Goal: Task Accomplishment & Management: Manage account settings

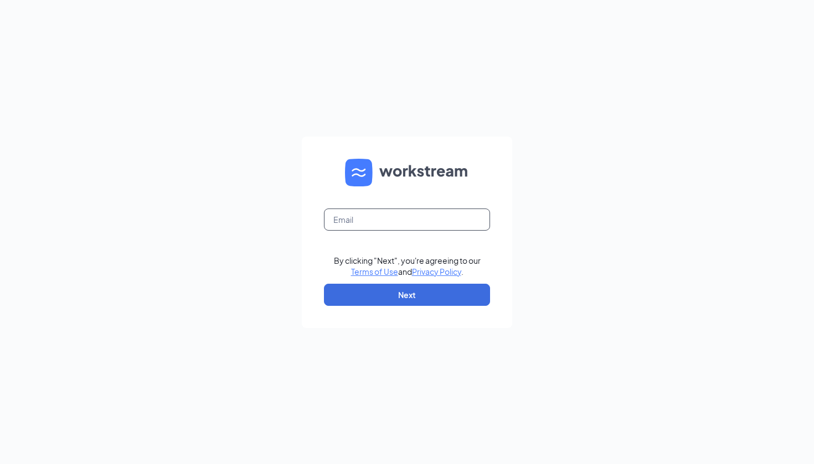
click at [383, 218] on input "text" at bounding box center [407, 220] width 166 height 22
paste input "c"
type input "C"
type input "[PERSON_NAME]"
type input "[PERSON_NAME][EMAIL_ADDRESS][DOMAIN_NAME]"
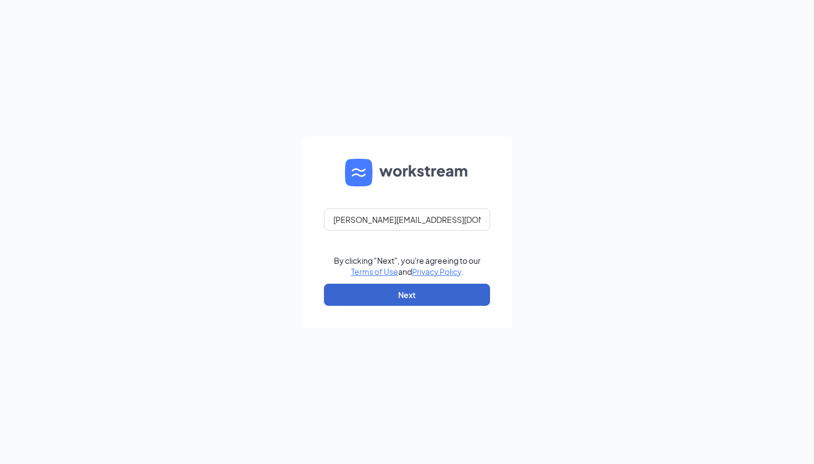
click at [391, 287] on button "Next" at bounding box center [407, 295] width 166 height 22
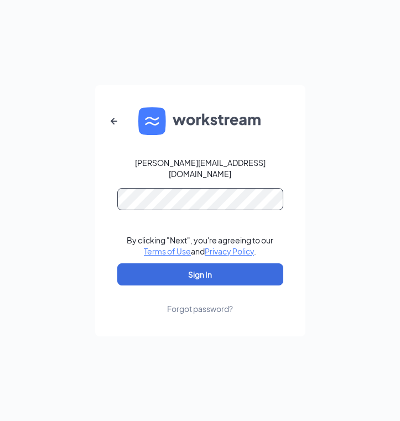
click at [200, 268] on button "Sign In" at bounding box center [200, 275] width 166 height 22
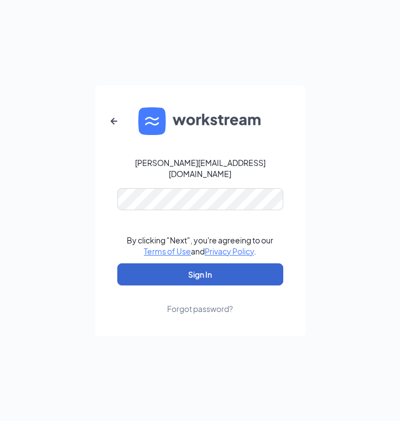
click at [251, 279] on button "Sign In" at bounding box center [200, 275] width 166 height 22
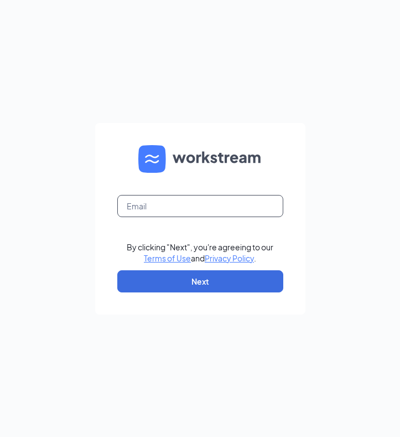
click at [206, 205] on input "text" at bounding box center [200, 206] width 166 height 22
type input "[PERSON_NAME][EMAIL_ADDRESS][DOMAIN_NAME]"
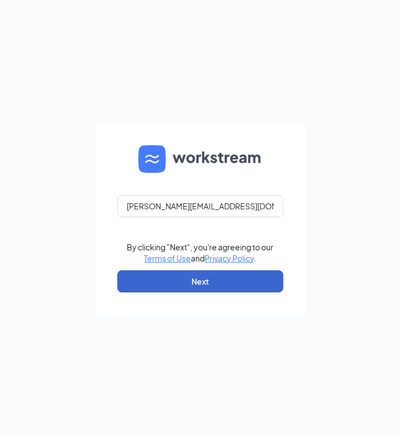
click at [209, 282] on button "Next" at bounding box center [200, 281] width 166 height 22
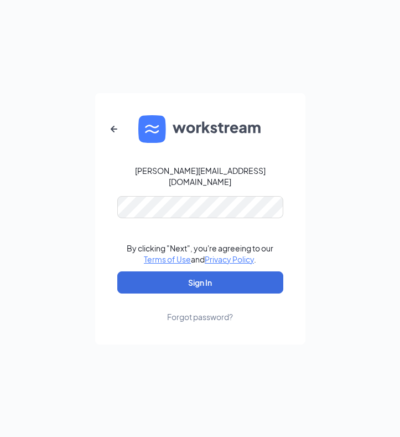
click at [190, 312] on div "Forgot password?" at bounding box center [200, 316] width 66 height 11
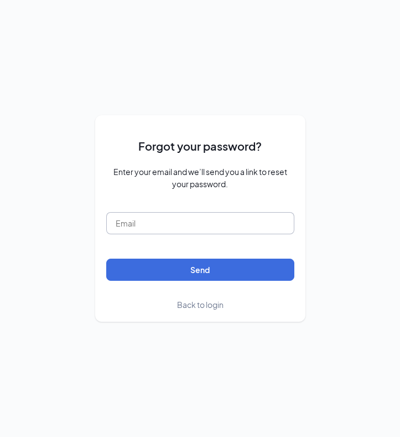
click at [166, 226] on input "text" at bounding box center [200, 223] width 188 height 22
type input "cars"
type input "[PERSON_NAME][EMAIL_ADDRESS][DOMAIN_NAME]"
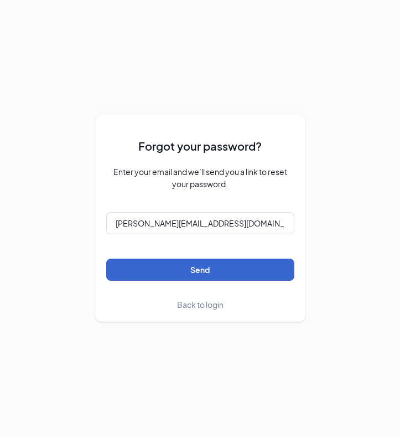
click at [203, 276] on button "Send" at bounding box center [200, 270] width 188 height 22
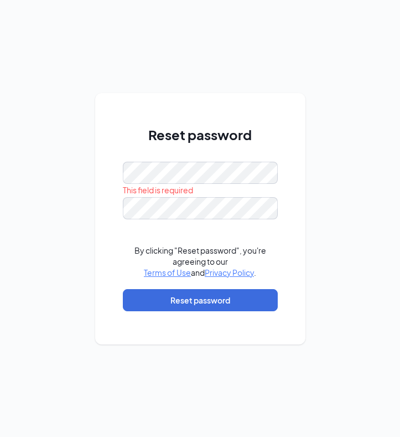
click at [286, 136] on div "Reset password This field is required By clicking "Reset password", you're agre…" at bounding box center [200, 218] width 210 height 251
click at [303, 220] on div "Reset password This field is required By clicking "Reset password", you're agre…" at bounding box center [200, 218] width 210 height 251
click at [317, 231] on div "Reset password This field is required By clicking "Reset password", you're agre…" at bounding box center [200, 218] width 400 height 437
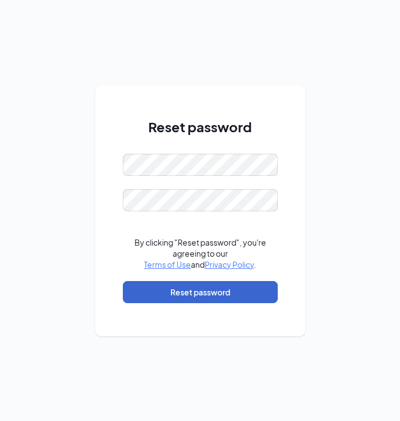
click at [232, 287] on button "Reset password" at bounding box center [200, 292] width 155 height 22
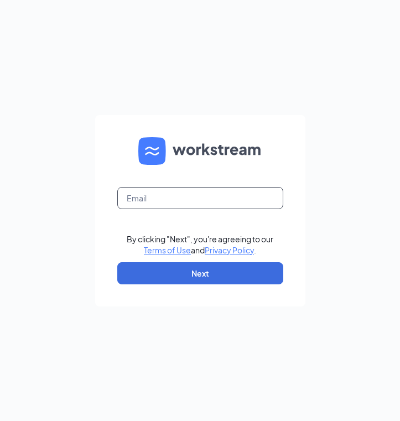
click at [214, 202] on input "text" at bounding box center [200, 198] width 166 height 22
type input "[PERSON_NAME][EMAIL_ADDRESS][DOMAIN_NAME]"
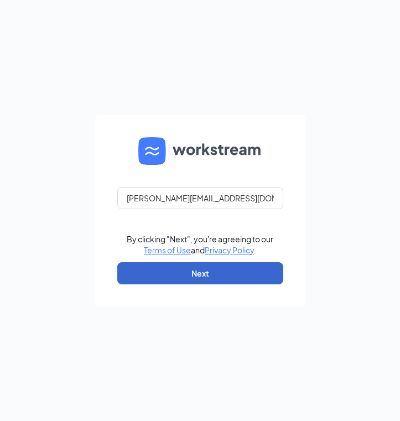
click at [213, 270] on button "Next" at bounding box center [200, 273] width 166 height 22
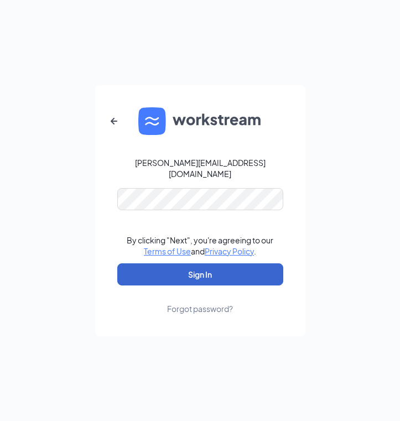
click at [224, 280] on button "Sign In" at bounding box center [200, 275] width 166 height 22
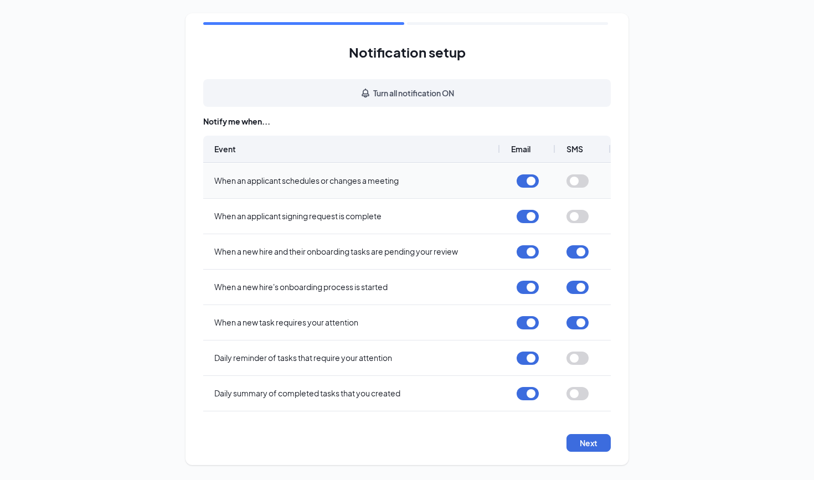
click at [576, 183] on button "button" at bounding box center [577, 180] width 22 height 13
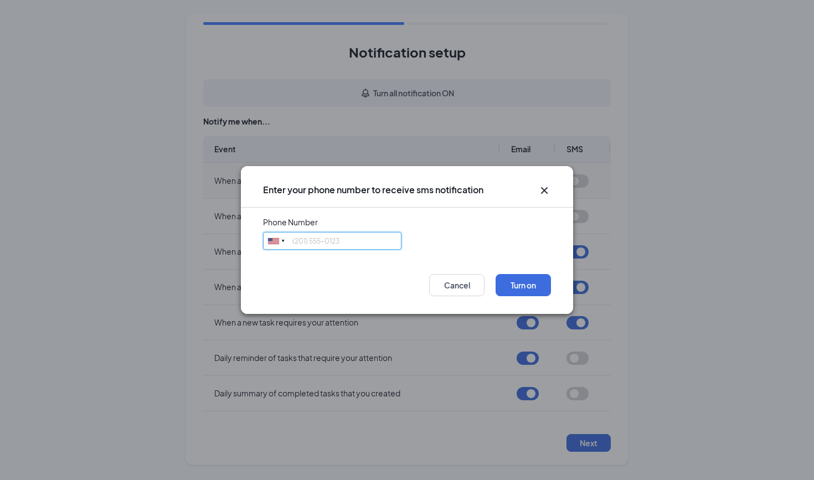
click at [376, 239] on input "tel" at bounding box center [332, 241] width 138 height 18
type input "9376301976"
click at [513, 281] on button "Turn on" at bounding box center [522, 285] width 55 height 22
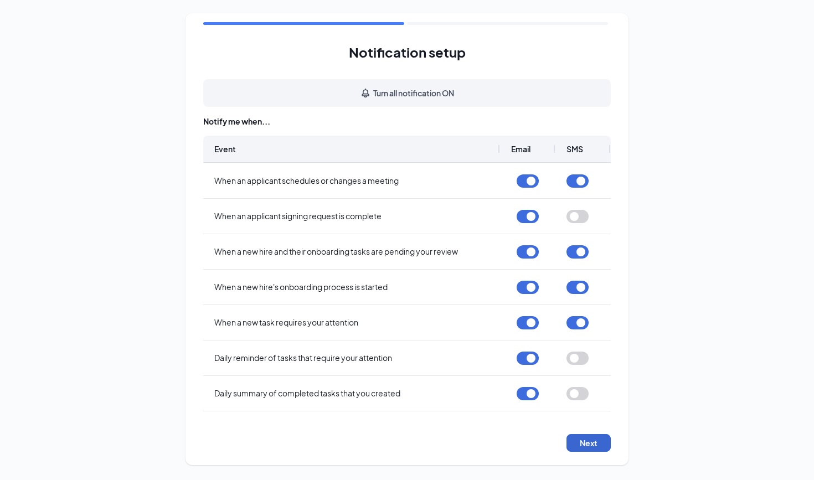
click at [597, 446] on button "Next" at bounding box center [588, 443] width 44 height 18
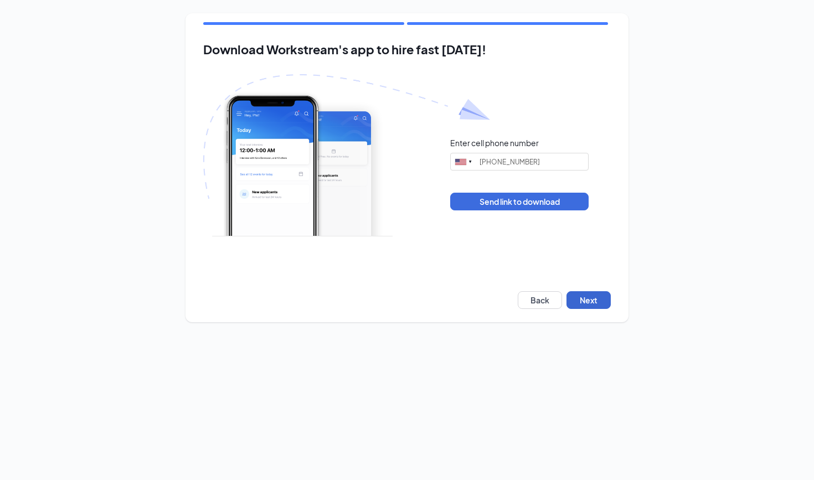
click at [587, 296] on button "Next" at bounding box center [588, 300] width 44 height 18
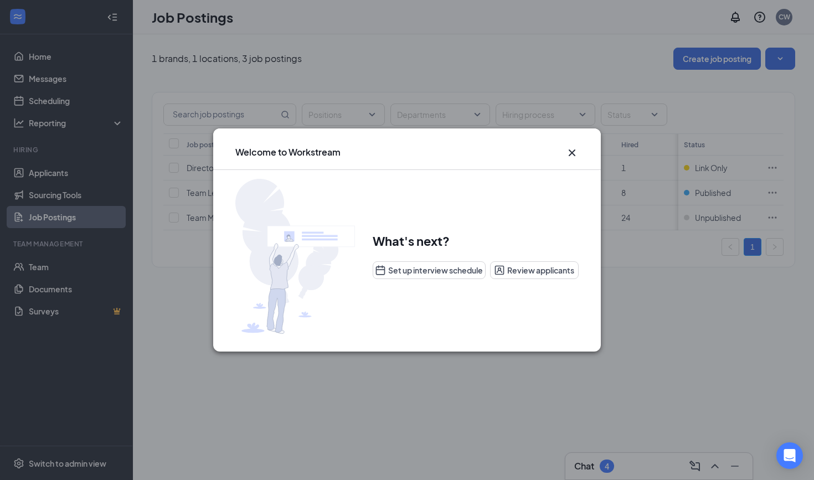
click at [575, 146] on icon "Cross" at bounding box center [571, 152] width 13 height 13
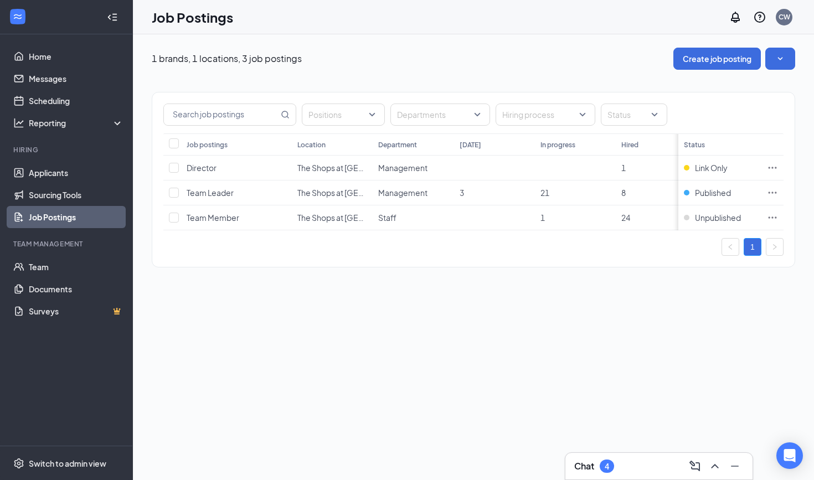
click at [471, 272] on div "Positions Departments Hiring process Status Job postings Location Department [D…" at bounding box center [473, 174] width 643 height 209
click at [445, 193] on td "Management" at bounding box center [413, 192] width 81 height 25
click at [637, 189] on td "8" at bounding box center [656, 192] width 81 height 25
click at [222, 192] on span "Team Leader" at bounding box center [210, 193] width 47 height 10
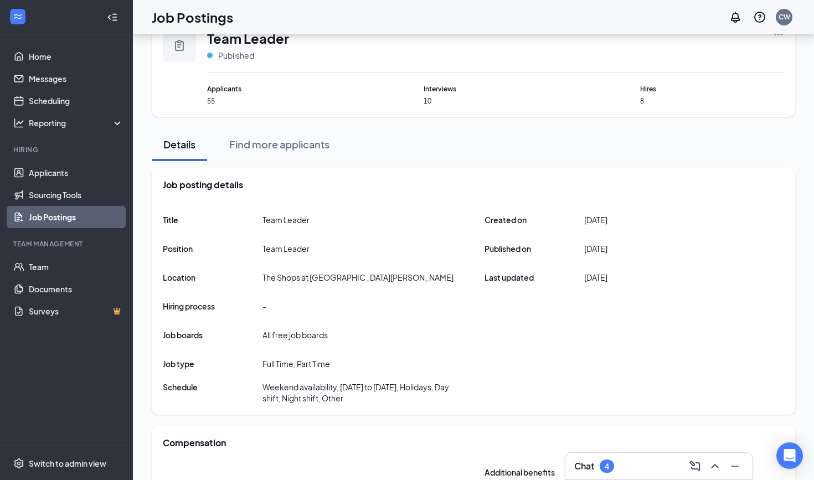
scroll to position [19, 0]
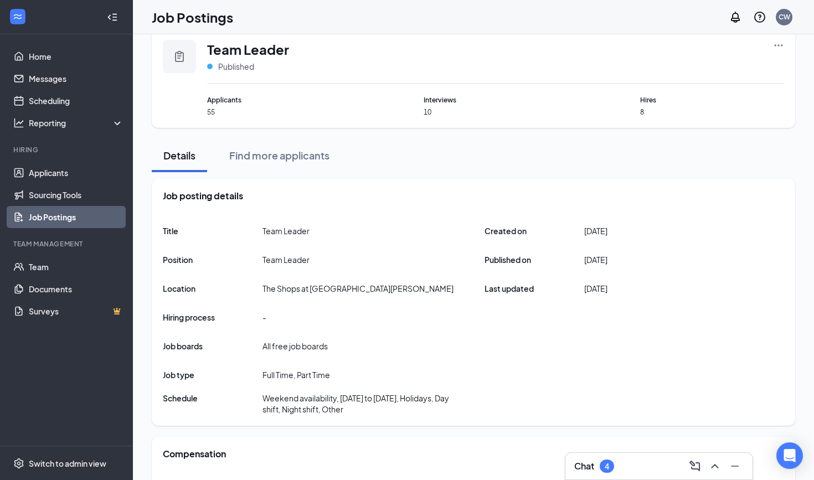
click at [590, 466] on h3 "Chat" at bounding box center [584, 466] width 20 height 12
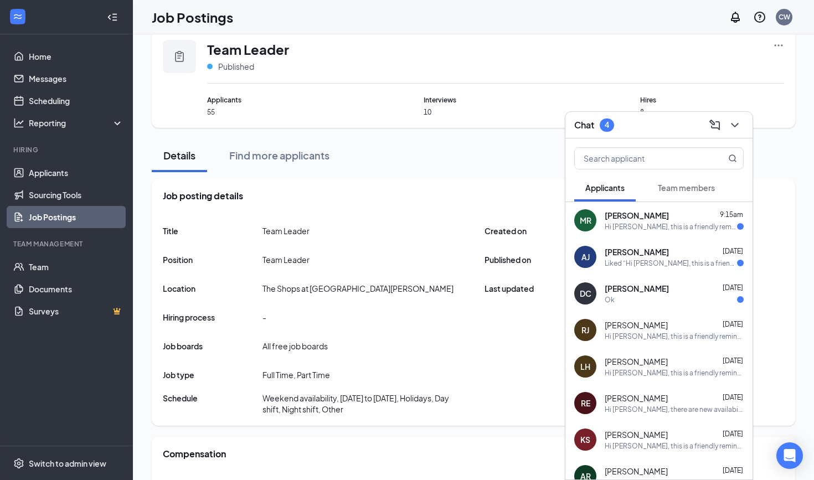
click at [659, 229] on div "Hi [PERSON_NAME], this is a friendly reminder. Your interview with [DEMOGRAPHIC…" at bounding box center [671, 226] width 132 height 9
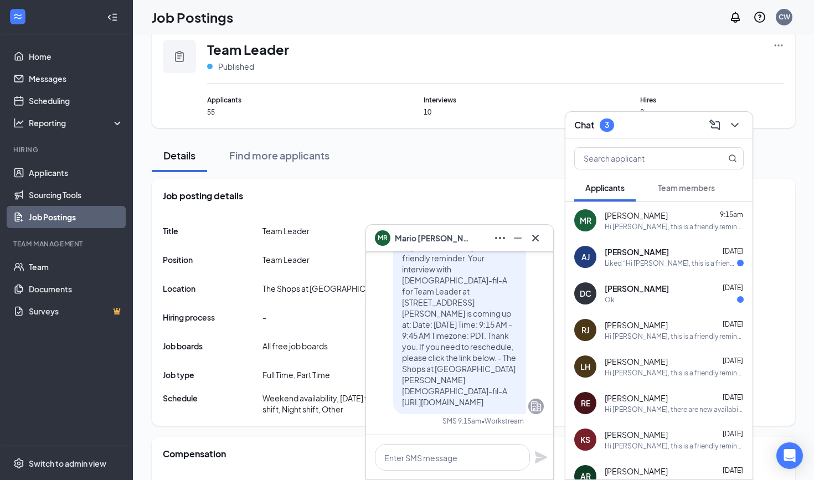
click at [664, 264] on div "Liked “Hi [PERSON_NAME], this is a friendly reminder. Your interview with [DEMO…" at bounding box center [671, 263] width 132 height 9
click at [653, 218] on div "[PERSON_NAME] 9:15am" at bounding box center [674, 215] width 139 height 11
click at [649, 302] on div "Ok" at bounding box center [674, 299] width 139 height 9
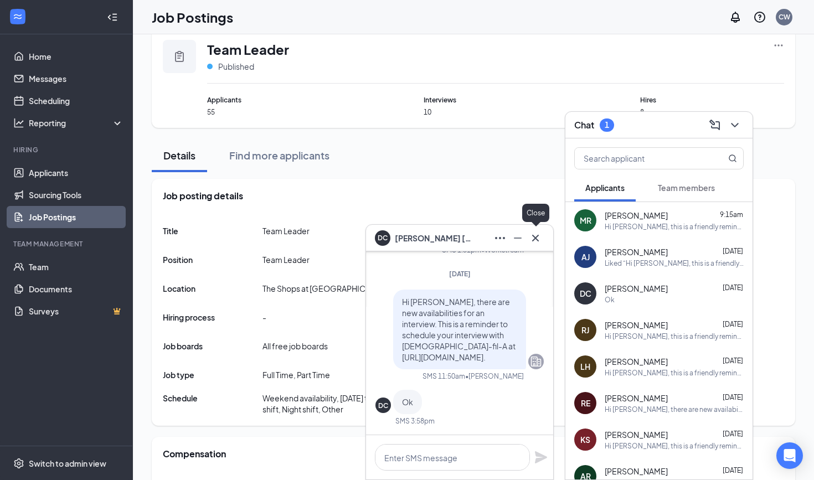
click at [538, 237] on icon "Cross" at bounding box center [535, 237] width 13 height 13
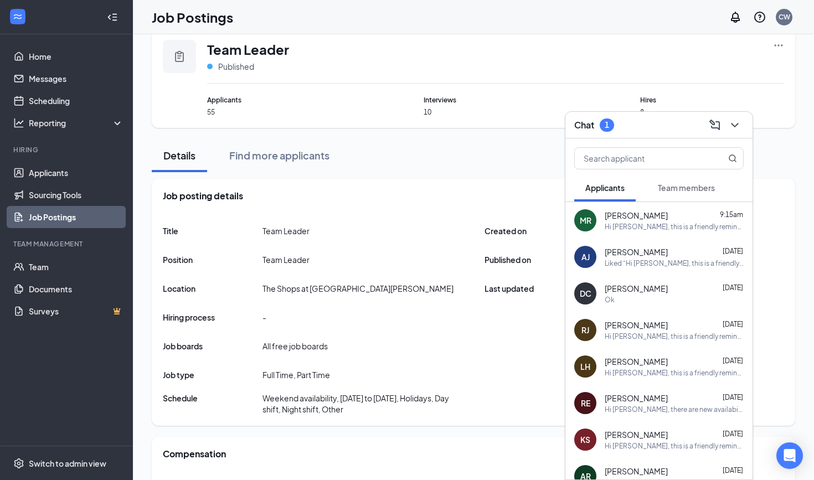
click at [528, 221] on div "Title Team Leader Position Team Leader Location The Shops at [GEOGRAPHIC_DATA][…" at bounding box center [473, 317] width 621 height 195
click at [732, 122] on icon "ChevronDown" at bounding box center [734, 124] width 13 height 13
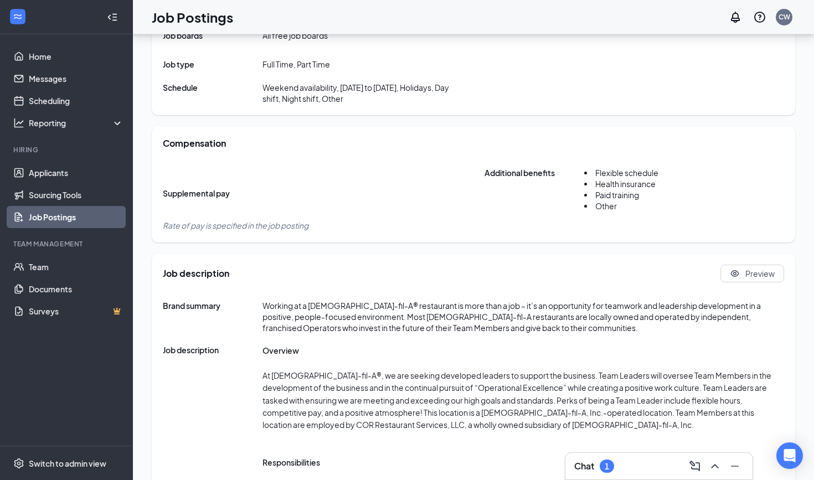
scroll to position [330, 0]
click at [76, 177] on link "Applicants" at bounding box center [76, 173] width 95 height 22
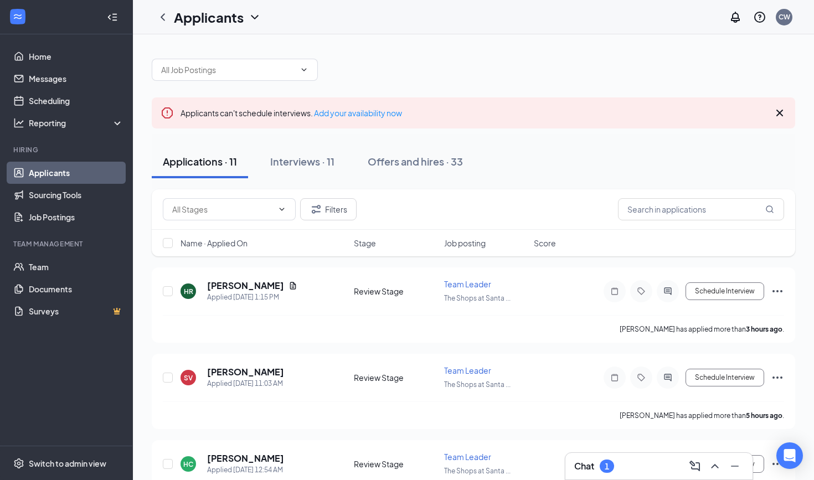
click at [780, 113] on icon "Cross" at bounding box center [779, 113] width 7 height 7
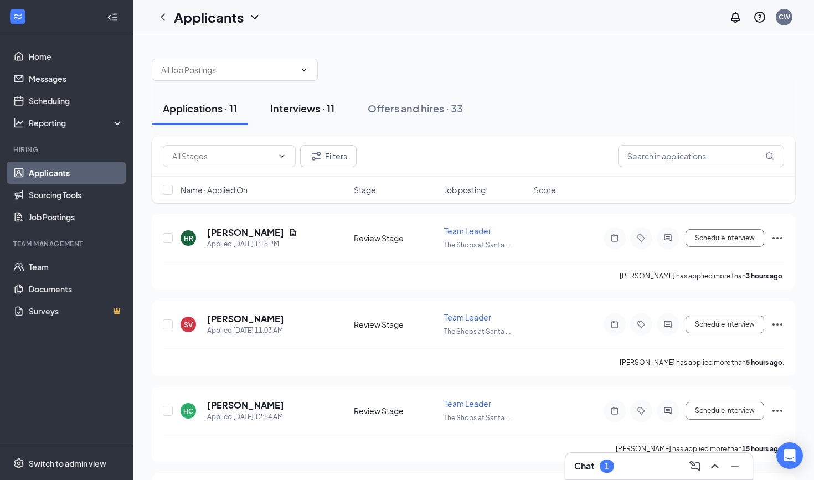
click at [315, 115] on div "Interviews · 11" at bounding box center [302, 108] width 64 height 14
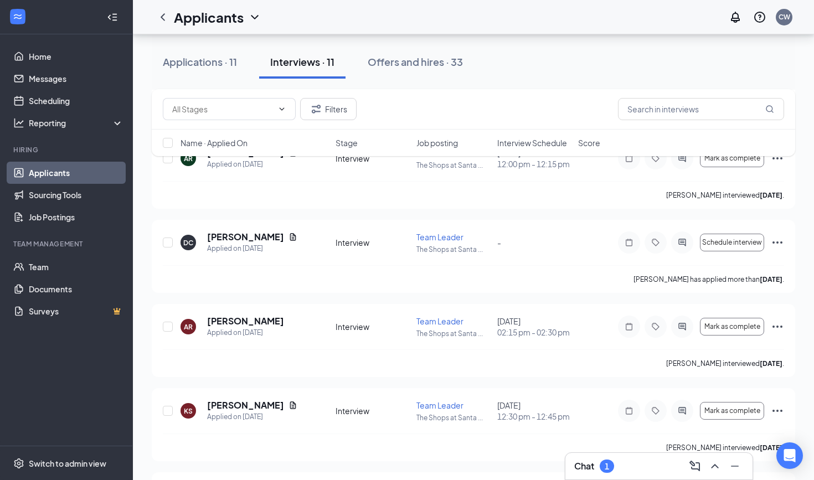
scroll to position [612, 0]
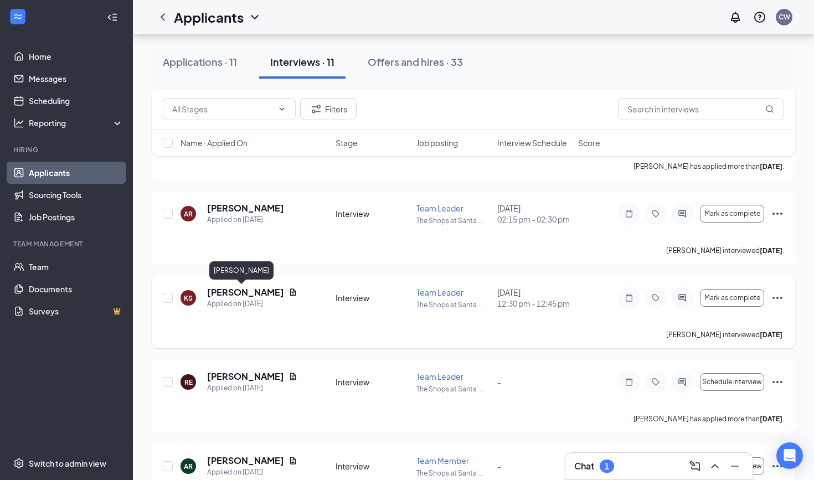
click at [244, 297] on h5 "[PERSON_NAME]" at bounding box center [245, 292] width 77 height 12
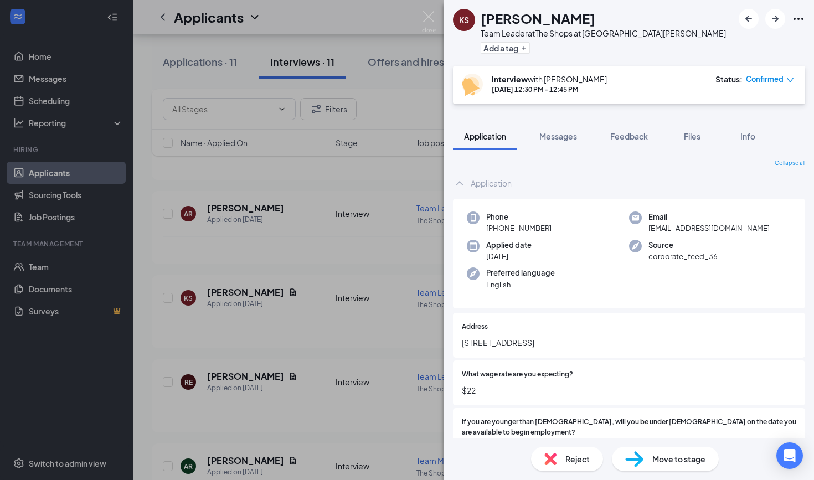
click at [785, 75] on div "Confirmed" at bounding box center [770, 79] width 48 height 11
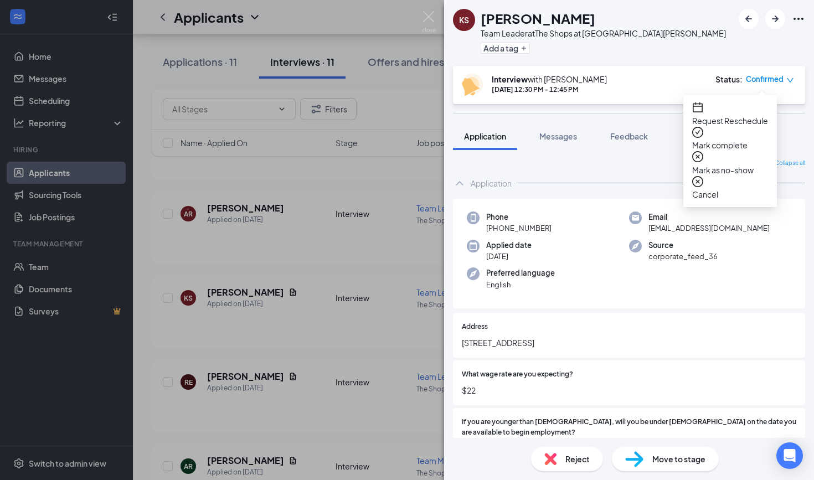
click at [739, 139] on span "Mark complete" at bounding box center [730, 145] width 76 height 12
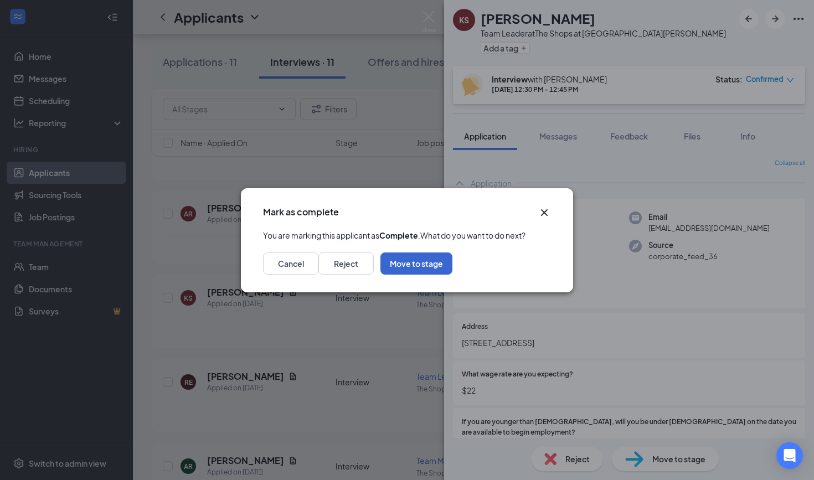
click at [452, 275] on button "Move to stage" at bounding box center [416, 263] width 72 height 22
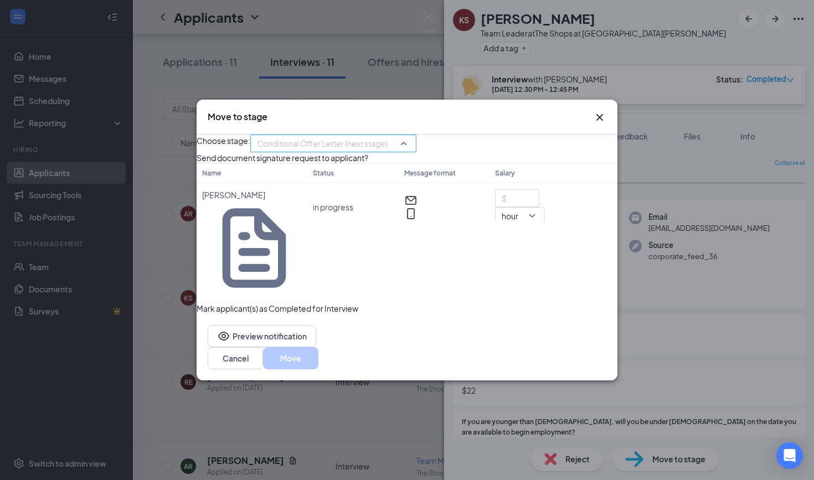
click at [416, 152] on div "Conditional Offer Letter (next stage)" at bounding box center [333, 144] width 166 height 18
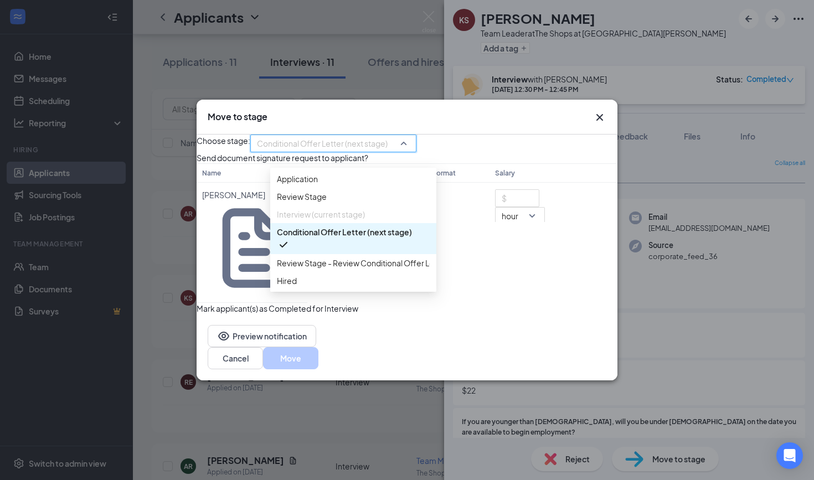
click at [490, 177] on div "Choose stage: Conditional Offer Letter (next stage) 3275803 3967371 3987244 App…" at bounding box center [407, 224] width 421 height 179
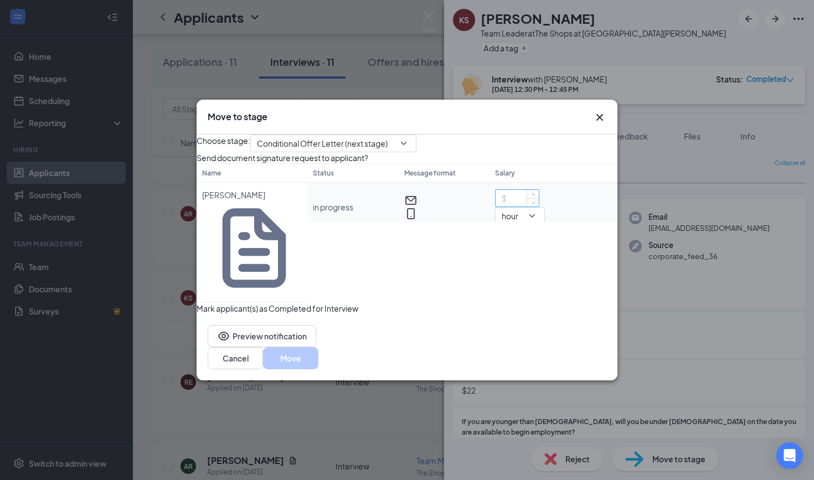
click at [505, 206] on input at bounding box center [516, 198] width 43 height 17
type input "22"
click at [531, 290] on div "Choose stage: Conditional Offer Letter (next stage) 3275803 3967371 3987244 App…" at bounding box center [407, 224] width 421 height 179
click at [538, 224] on span "hour" at bounding box center [520, 216] width 37 height 17
click at [590, 295] on div "Choose stage: Conditional Offer Letter (next stage) 3275803 3967371 3987244 App…" at bounding box center [407, 224] width 421 height 179
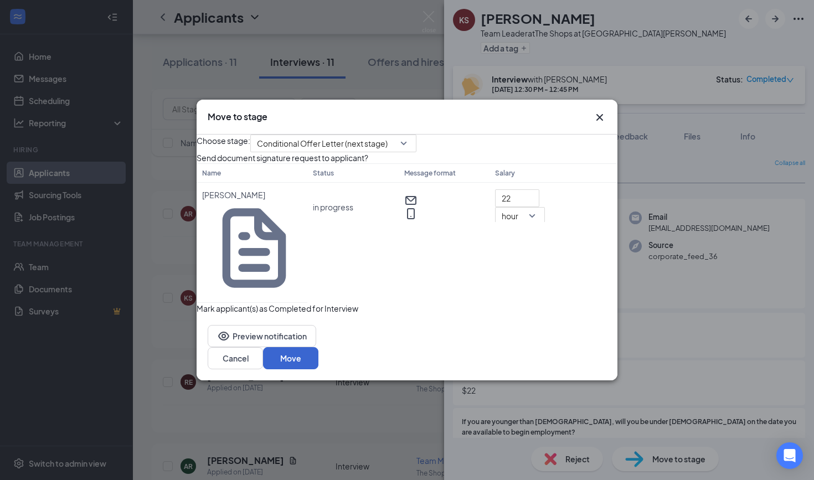
click at [318, 347] on button "Move" at bounding box center [290, 358] width 55 height 22
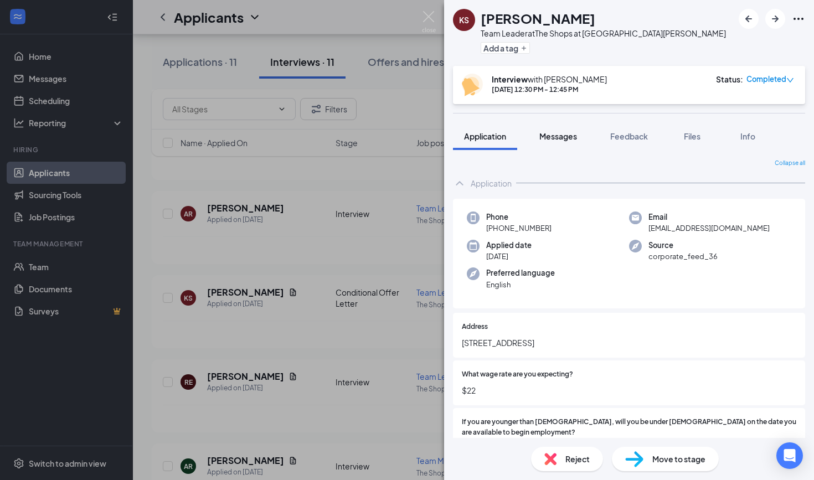
click at [564, 128] on button "Messages" at bounding box center [558, 136] width 60 height 28
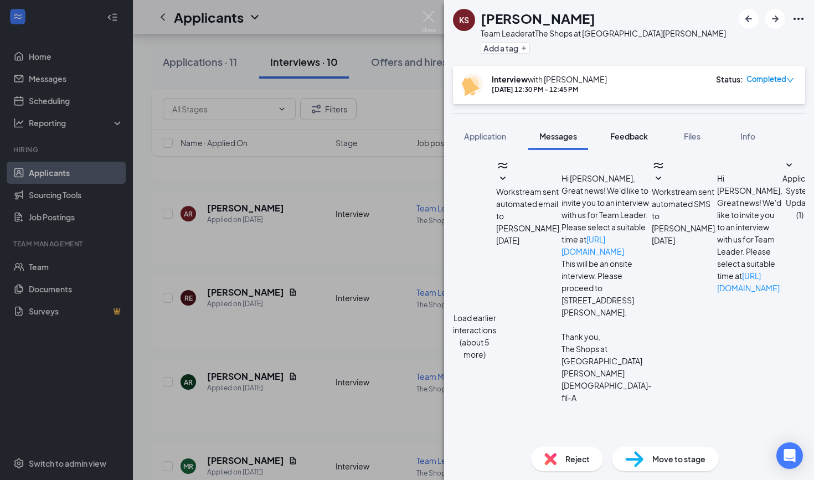
click at [620, 137] on span "Feedback" at bounding box center [629, 136] width 38 height 10
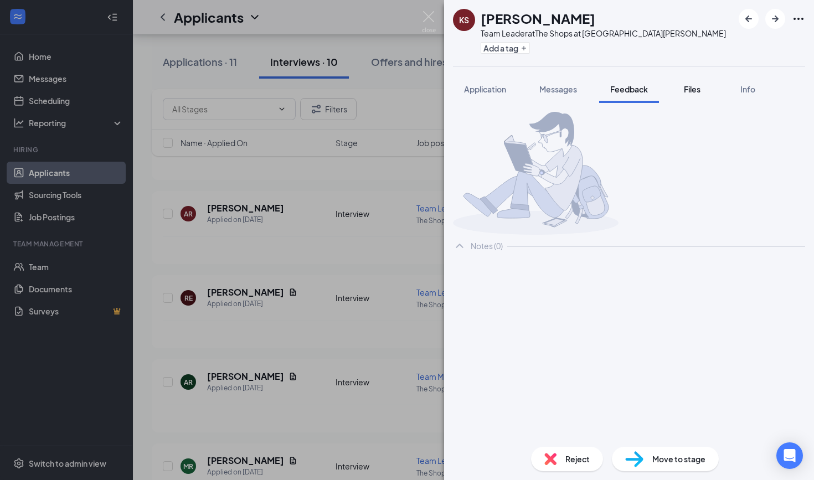
click at [690, 96] on button "Files" at bounding box center [692, 89] width 44 height 28
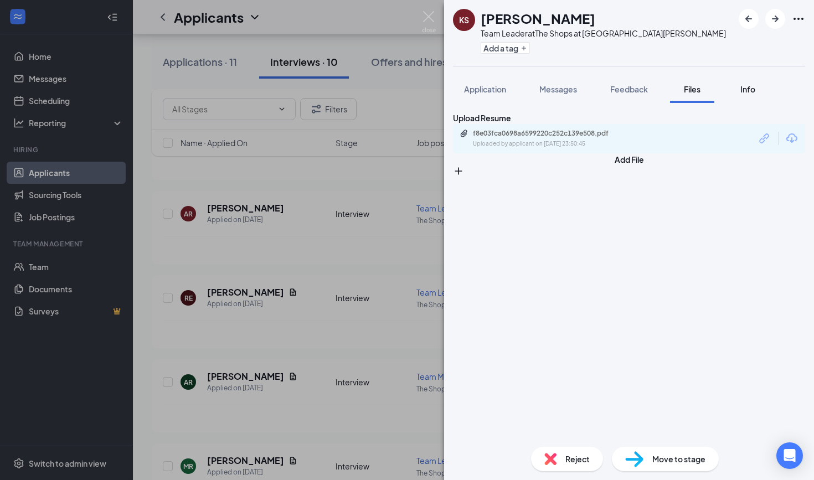
click at [749, 91] on span "Info" at bounding box center [747, 89] width 15 height 10
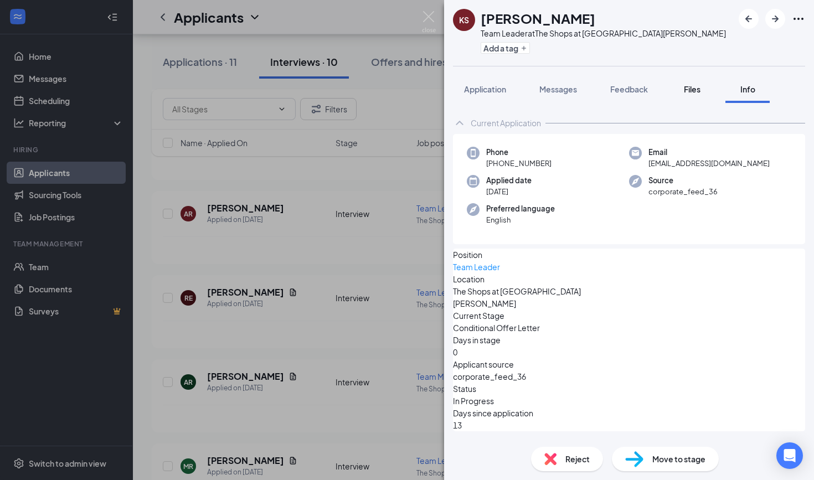
click at [694, 95] on button "Files" at bounding box center [692, 89] width 44 height 28
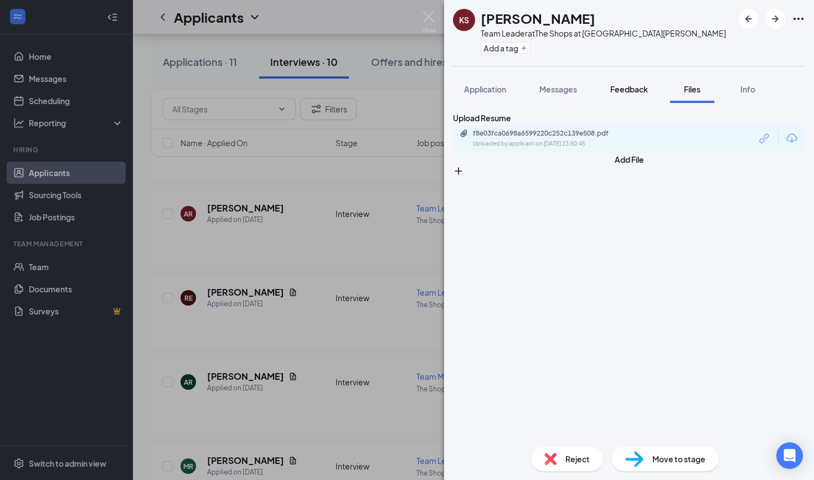
click at [637, 86] on span "Feedback" at bounding box center [629, 89] width 38 height 10
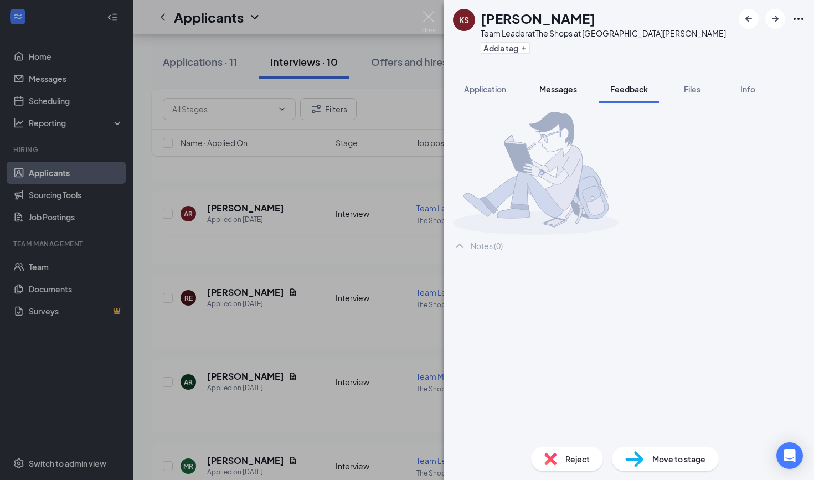
click at [569, 86] on span "Messages" at bounding box center [558, 89] width 38 height 10
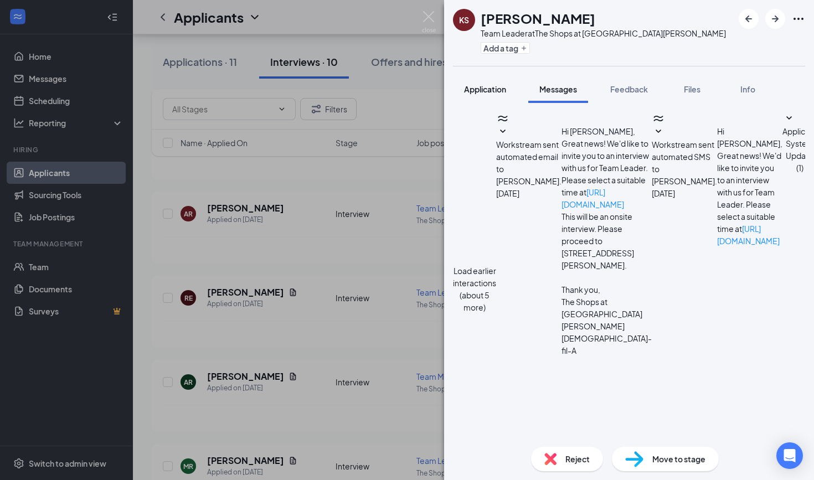
scroll to position [278, 0]
click at [493, 89] on span "Application" at bounding box center [485, 89] width 42 height 10
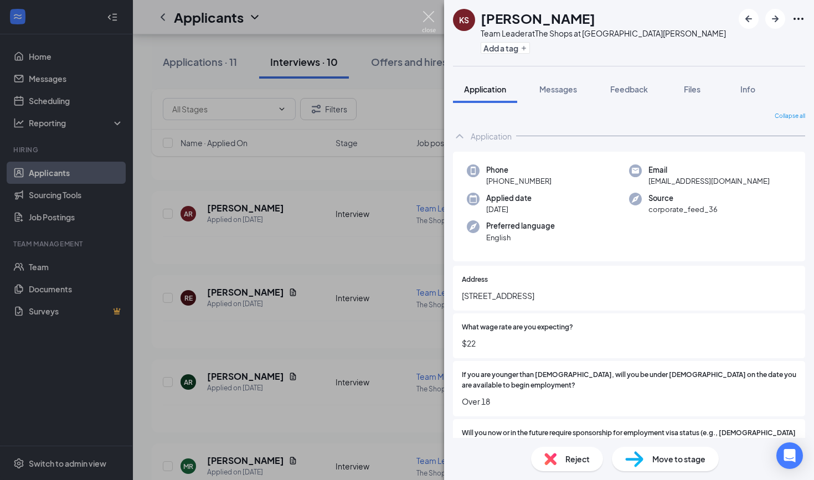
click at [430, 15] on img at bounding box center [429, 22] width 14 height 22
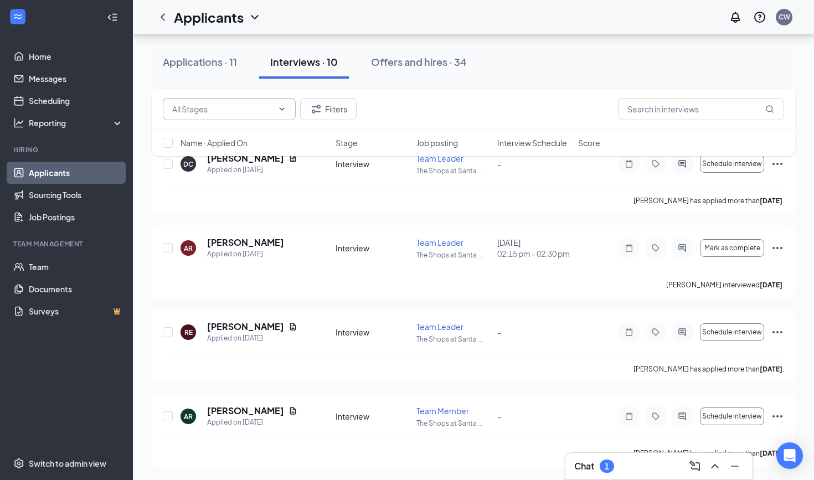
scroll to position [1419, 0]
click at [426, 68] on div "Offers and hires · 34" at bounding box center [419, 62] width 96 height 14
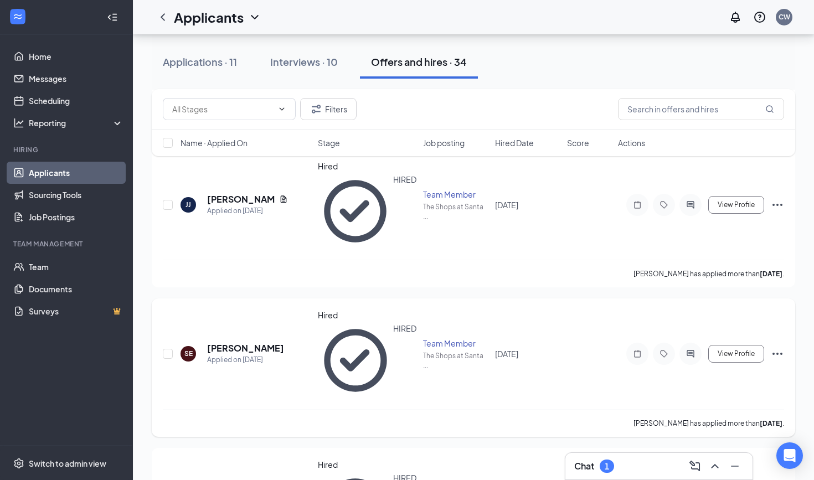
scroll to position [197, 1]
